Goal: Information Seeking & Learning: Learn about a topic

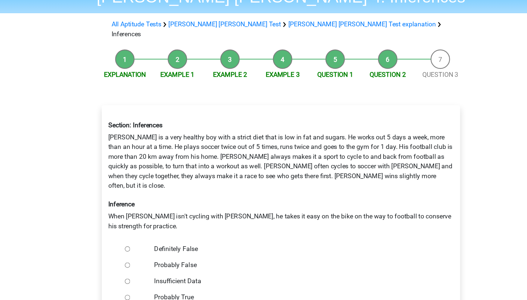
scroll to position [39, 0]
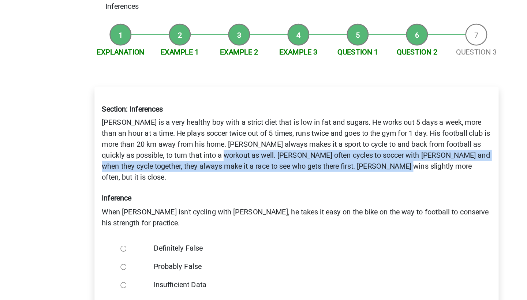
drag, startPoint x: 195, startPoint y: 116, endPoint x: 332, endPoint y: 126, distance: 137.3
click at [332, 126] on div "Section: Inferences Rowan is a very healthy boy with a strict diet that is low …" at bounding box center [264, 160] width 324 height 111
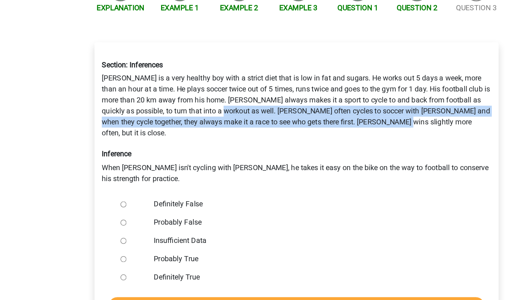
scroll to position [44, 0]
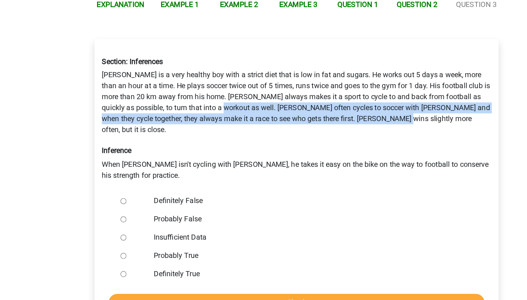
click at [122, 219] on input "Definitely False" at bounding box center [124, 221] width 5 height 5
radio input "true"
click at [200, 295] on input "Check" at bounding box center [264, 302] width 302 height 14
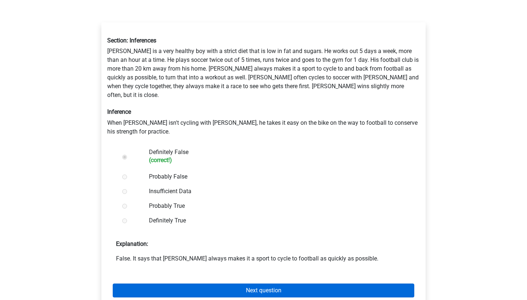
scroll to position [112, 0]
click at [256, 284] on link "Next question" at bounding box center [264, 291] width 302 height 14
